Goal: Task Accomplishment & Management: Manage account settings

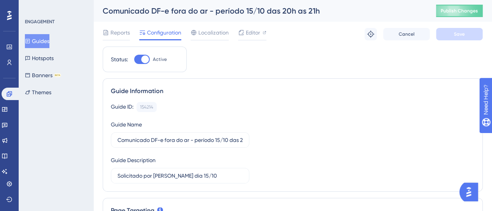
click at [44, 43] on button "Guides" at bounding box center [37, 41] width 24 height 14
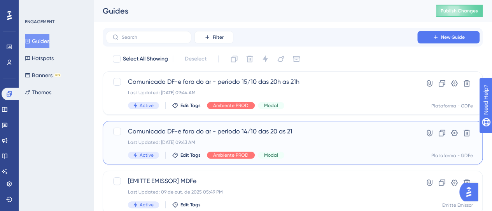
click at [290, 143] on div "Last Updated: 15 de out. de 2025 09:43 AM" at bounding box center [261, 143] width 267 height 6
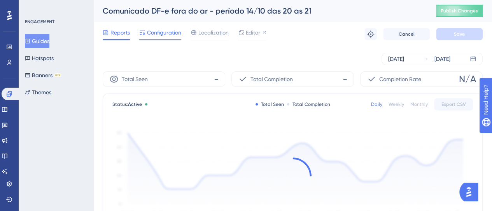
click at [156, 38] on div "Configuration" at bounding box center [160, 34] width 42 height 12
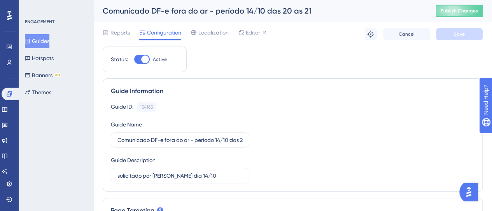
click at [145, 60] on div at bounding box center [145, 60] width 8 height 8
click at [134, 60] on input "Active" at bounding box center [134, 59] width 0 height 0
checkbox input "false"
click at [460, 34] on span "Save" at bounding box center [459, 34] width 11 height 6
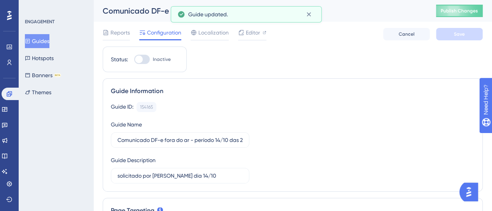
click at [47, 42] on button "Guides" at bounding box center [37, 41] width 24 height 14
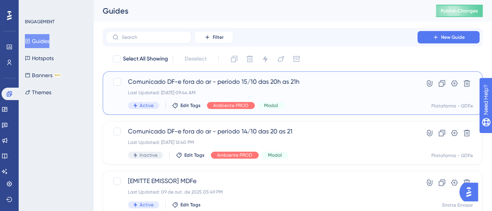
click at [232, 87] on div "Comunicado DF-e fora do ar - período 15/10 das 20h as 21h Last Updated: 15 de o…" at bounding box center [261, 93] width 267 height 32
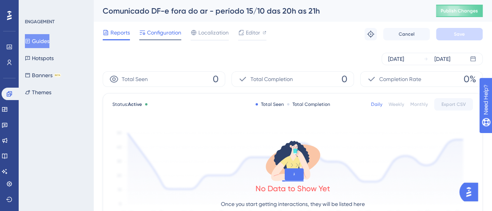
click at [151, 36] on span "Configuration" at bounding box center [164, 32] width 34 height 9
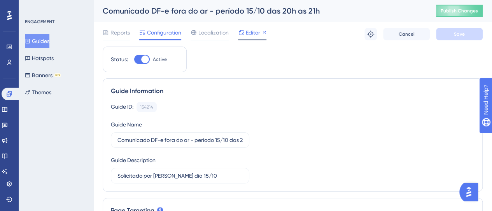
click at [265, 34] on icon at bounding box center [264, 33] width 4 height 4
